Goal: Task Accomplishment & Management: Use online tool/utility

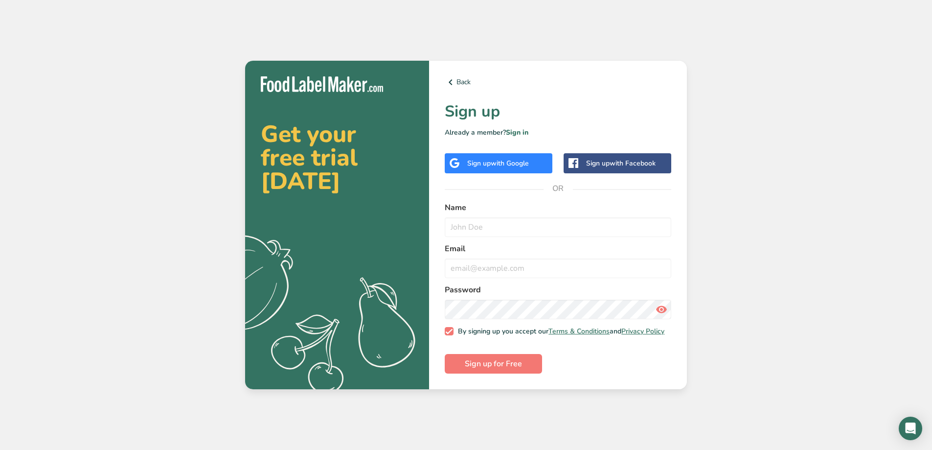
click at [502, 161] on span "with Google" at bounding box center [510, 163] width 38 height 9
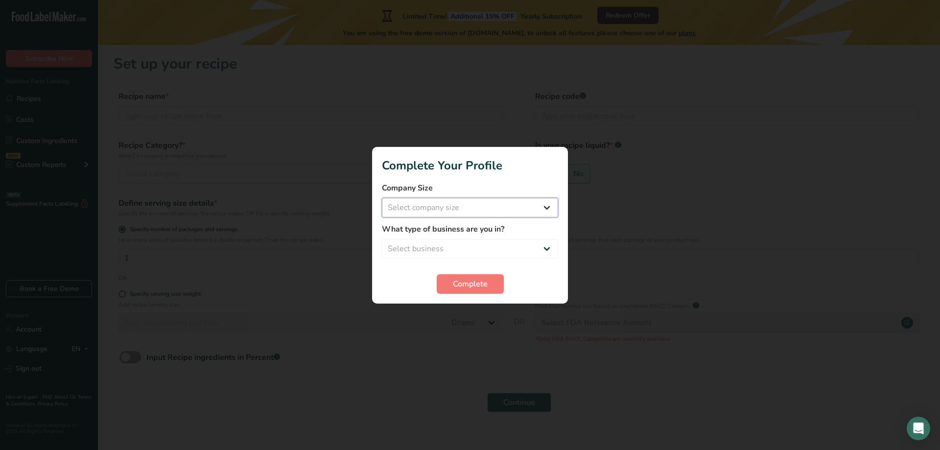
click at [549, 203] on select "Select company size Fewer than 10 Employees 10 to 50 Employees 51 to 500 Employ…" at bounding box center [470, 208] width 176 height 20
select select "1"
click at [382, 198] on select "Select company size Fewer than 10 Employees 10 to 50 Employees 51 to 500 Employ…" at bounding box center [470, 208] width 176 height 20
click at [545, 250] on select "Select business Packaged Food Manufacturer Restaurant & Cafe Bakery Meal Plans …" at bounding box center [470, 249] width 176 height 20
select select "8"
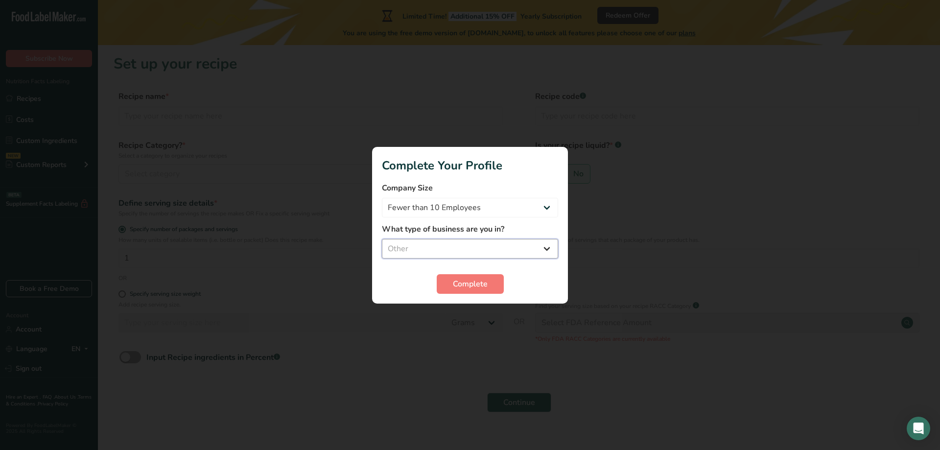
click at [382, 239] on select "Select business Packaged Food Manufacturer Restaurant & Cafe Bakery Meal Plans …" at bounding box center [470, 249] width 176 height 20
click at [472, 287] on span "Complete" at bounding box center [470, 284] width 35 height 12
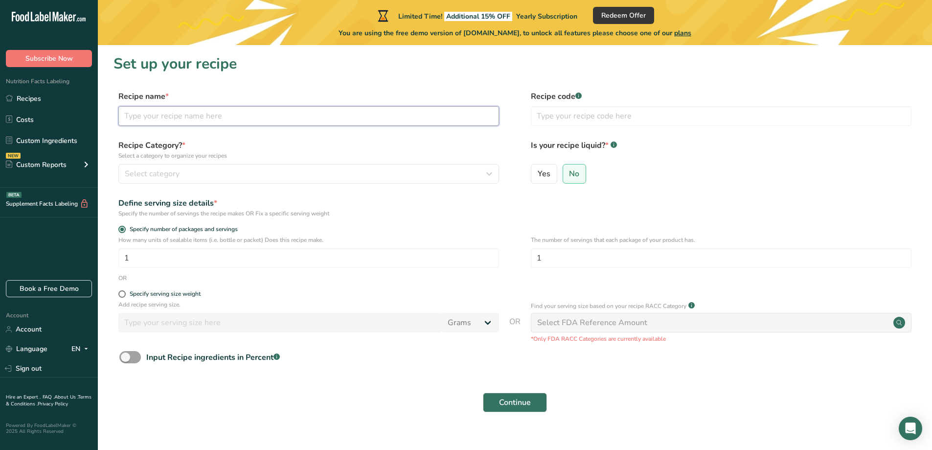
click at [285, 112] on input "text" at bounding box center [308, 116] width 381 height 20
type input "Squeeze Me Please Me Cookies"
click at [598, 116] on input "text" at bounding box center [721, 116] width 381 height 20
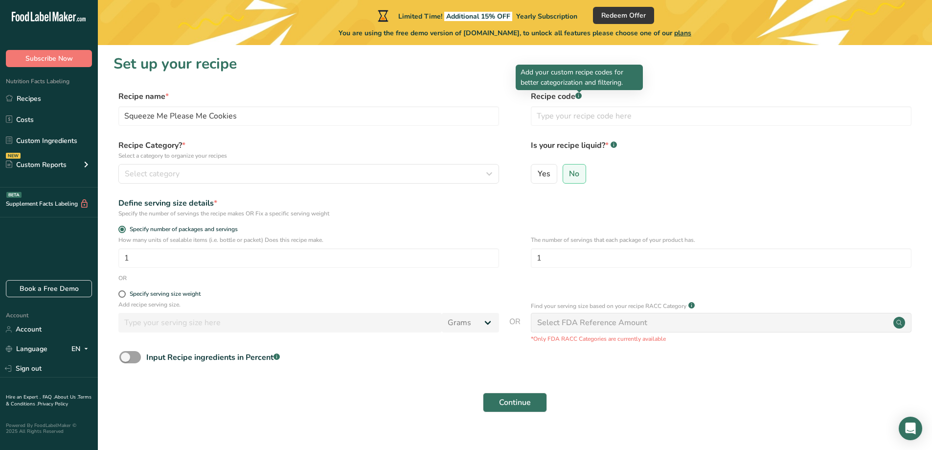
click at [579, 94] on div at bounding box center [579, 92] width 5 height 5
click at [579, 95] on icon at bounding box center [578, 96] width 0 height 2
click at [580, 95] on g at bounding box center [578, 95] width 6 height 6
click at [575, 119] on input "text" at bounding box center [721, 116] width 381 height 20
type input "S"
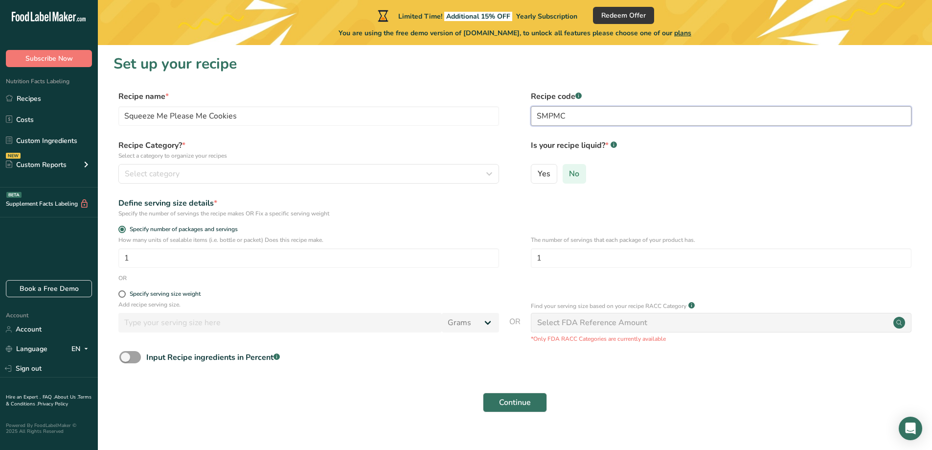
type input "SMPMC"
click at [576, 175] on span "No" at bounding box center [574, 174] width 10 height 10
click at [570, 175] on input "No" at bounding box center [566, 173] width 6 height 6
click at [223, 175] on div "Select category" at bounding box center [306, 174] width 362 height 12
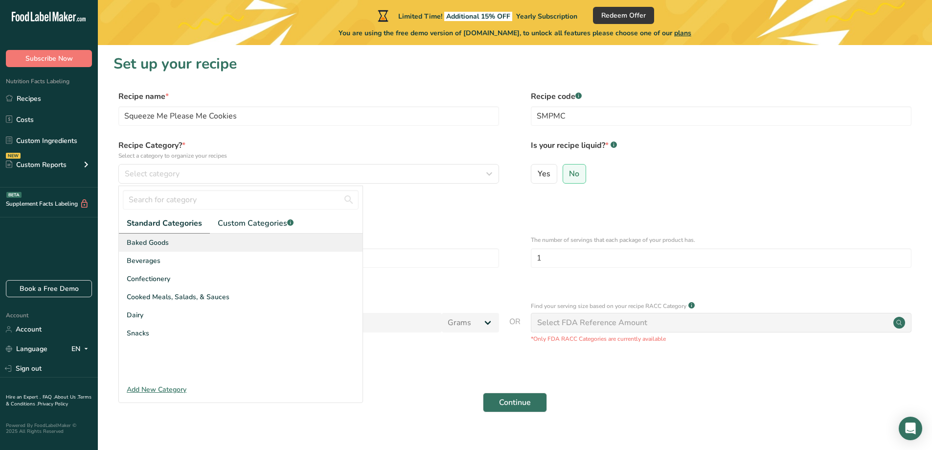
click at [168, 248] on div "Baked Goods" at bounding box center [241, 242] width 244 height 18
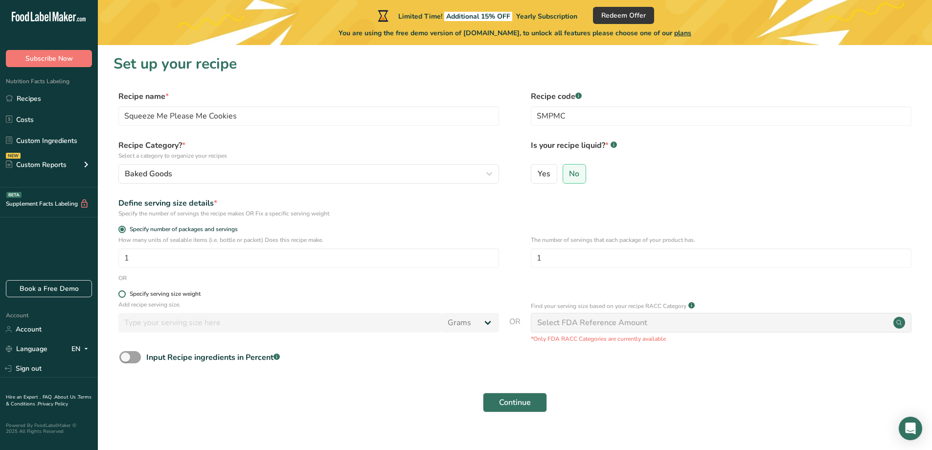
click at [123, 295] on span at bounding box center [121, 293] width 7 height 7
click at [123, 295] on input "Specify serving size weight" at bounding box center [121, 294] width 6 height 6
radio input "true"
radio input "false"
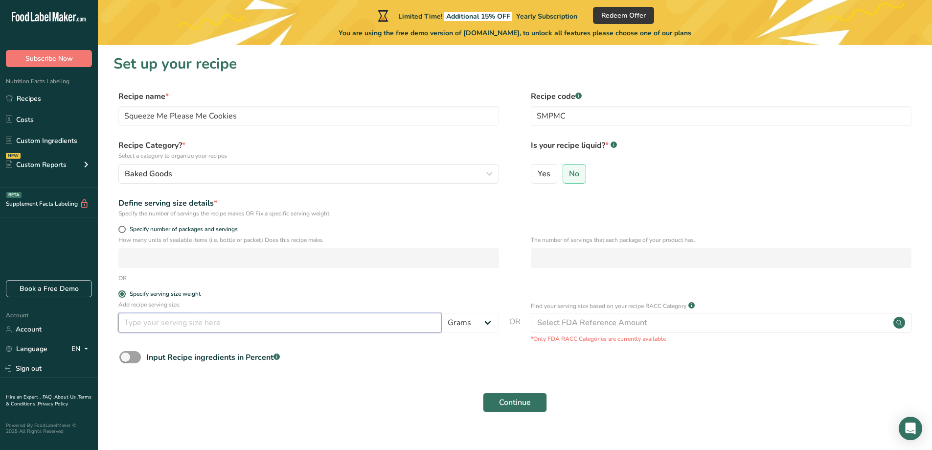
click at [269, 328] on input "number" at bounding box center [279, 323] width 323 height 20
type input "68.7"
click at [294, 390] on div "Continue" at bounding box center [515, 402] width 803 height 31
click at [137, 358] on span at bounding box center [130, 357] width 22 height 12
click at [126, 358] on input "Input Recipe ingredients in Percent .a-a{fill:#347362;}.b-a{fill:#fff;}" at bounding box center [122, 357] width 6 height 6
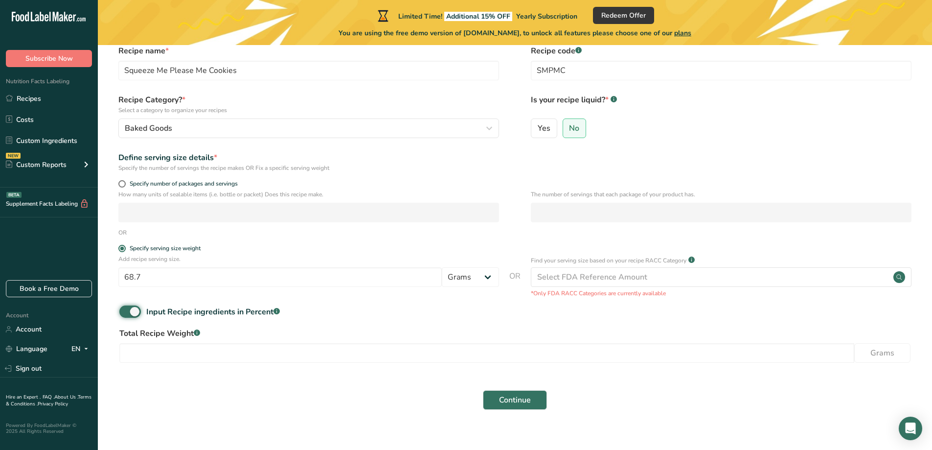
scroll to position [58, 0]
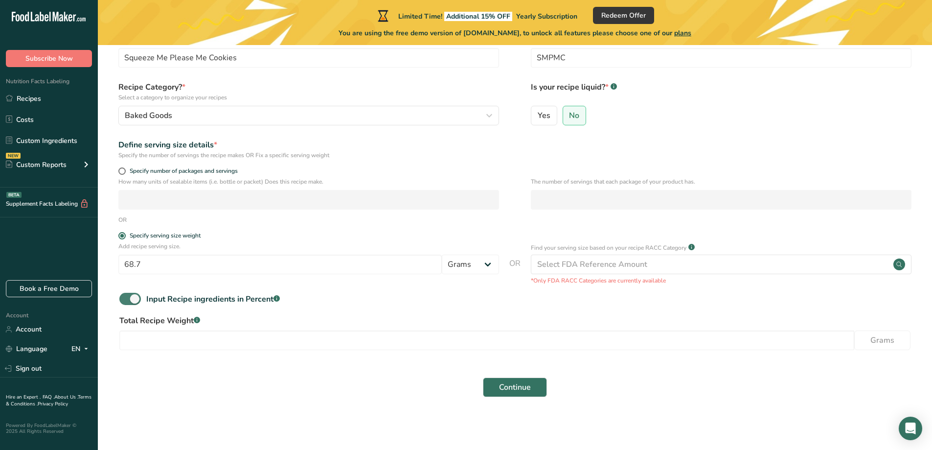
click at [124, 302] on span at bounding box center [130, 299] width 22 height 12
click at [124, 302] on input "Input Recipe ingredients in Percent .a-a{fill:#347362;}.b-a{fill:#fff;}" at bounding box center [122, 299] width 6 height 6
checkbox input "false"
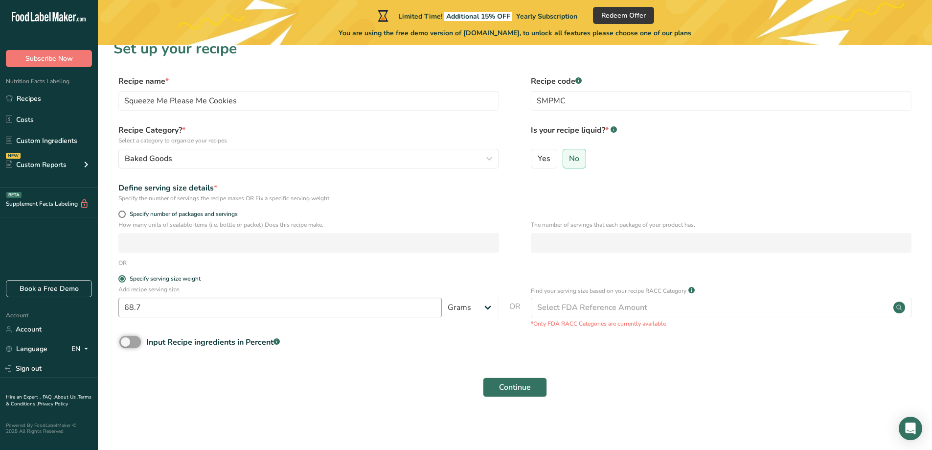
scroll to position [15, 0]
click at [529, 389] on span "Continue" at bounding box center [515, 387] width 32 height 12
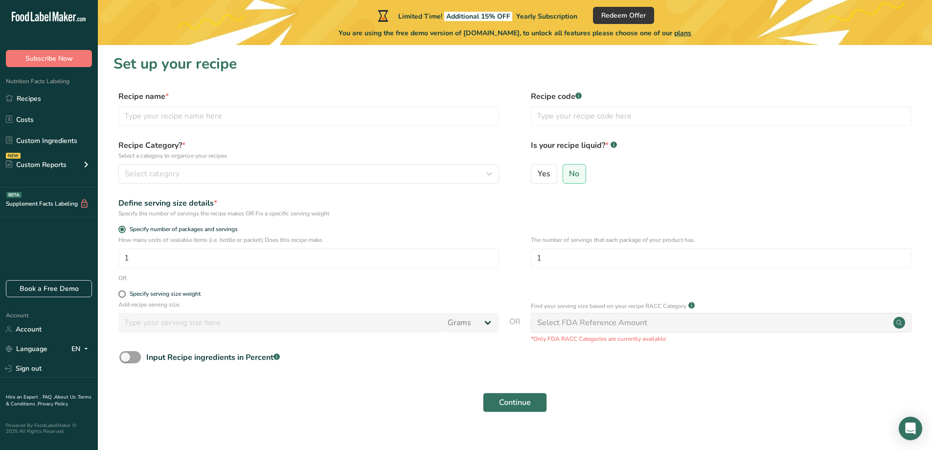
scroll to position [15, 0]
click at [60, 143] on link "Custom Ingredients" at bounding box center [49, 140] width 98 height 19
